Goal: Task Accomplishment & Management: Manage account settings

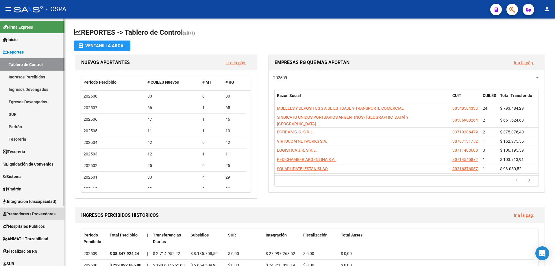
click at [17, 215] on span "Prestadores / Proveedores" at bounding box center [29, 213] width 53 height 6
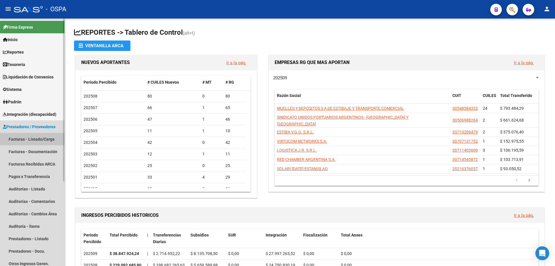
click at [48, 136] on link "Facturas - Listado/Carga" at bounding box center [32, 139] width 64 height 12
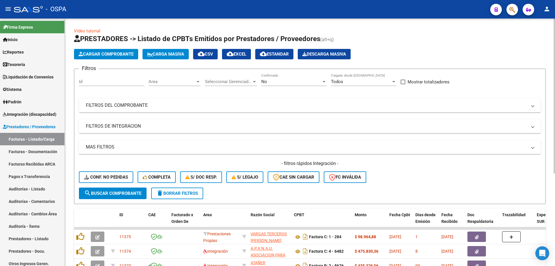
click at [168, 83] on span "Area" at bounding box center [172, 81] width 47 height 5
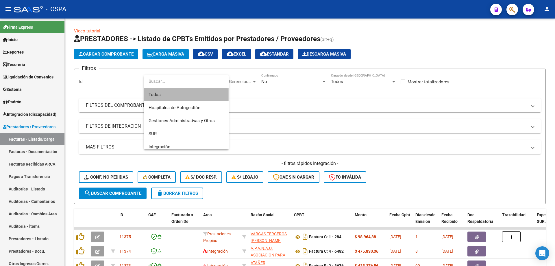
click at [168, 95] on span "Todos" at bounding box center [186, 94] width 75 height 13
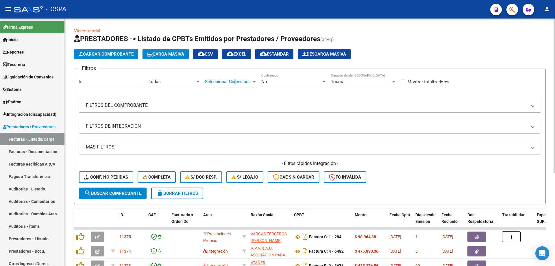
click at [235, 79] on span "Seleccionar Gerenciador" at bounding box center [228, 81] width 47 height 5
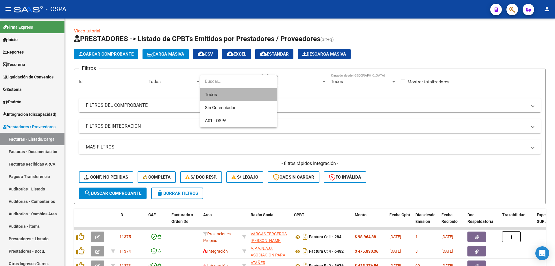
click at [234, 97] on span "Todos" at bounding box center [238, 94] width 67 height 13
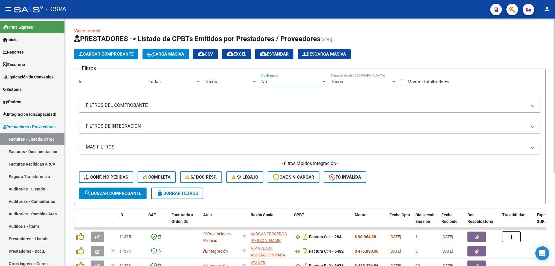
click at [274, 80] on div "No" at bounding box center [291, 81] width 60 height 5
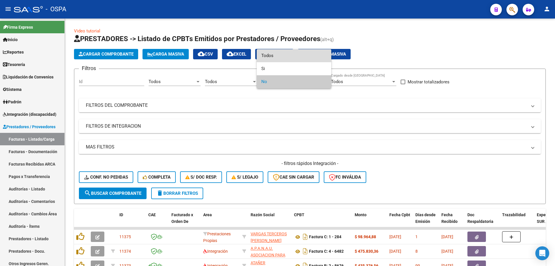
click at [291, 56] on span "Todos" at bounding box center [293, 55] width 65 height 13
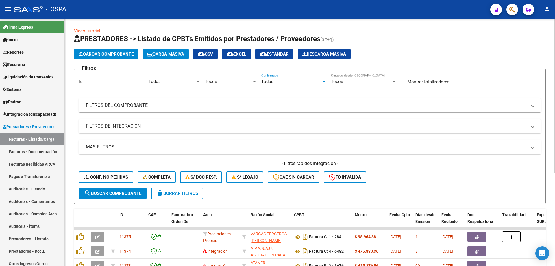
click at [159, 108] on mat-panel-title "FILTROS DEL COMPROBANTE" at bounding box center [306, 105] width 441 height 6
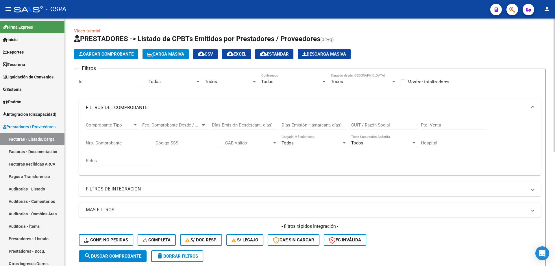
click at [350, 126] on div "Comprobante Tipo Comprobante Tipo Fecha inicio – Fecha fin Fec. Comprobante Des…" at bounding box center [310, 143] width 448 height 53
click at [353, 127] on input "CUIT / Razón Social" at bounding box center [383, 124] width 65 height 5
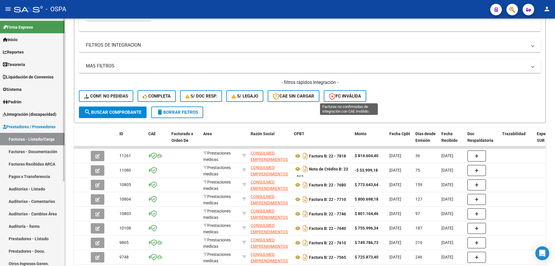
scroll to position [145, 0]
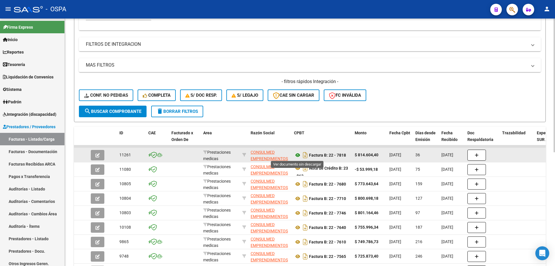
type input "CONSULMED"
click at [298, 155] on icon at bounding box center [298, 154] width 8 height 7
